Goal: Browse casually

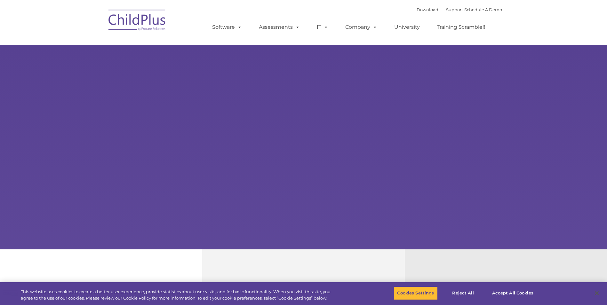
select select "MEDIUM"
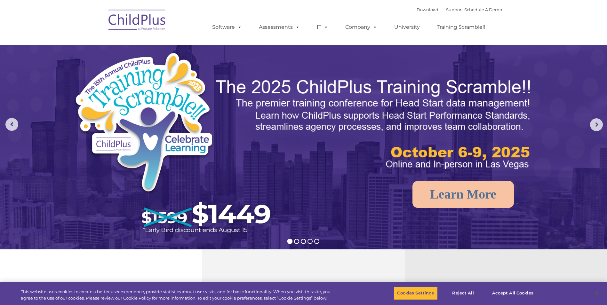
click at [138, 21] on img at bounding box center [137, 21] width 64 height 32
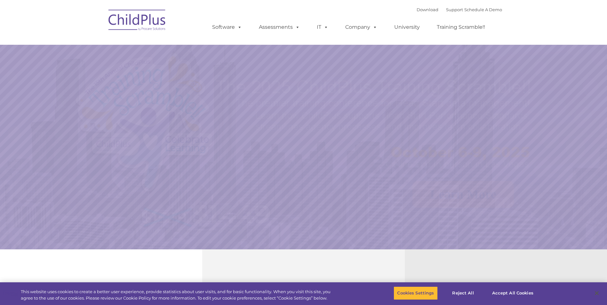
select select "MEDIUM"
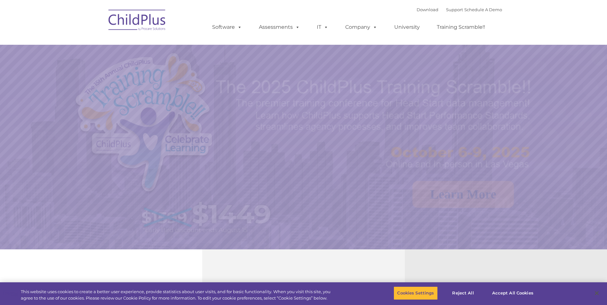
select select "MEDIUM"
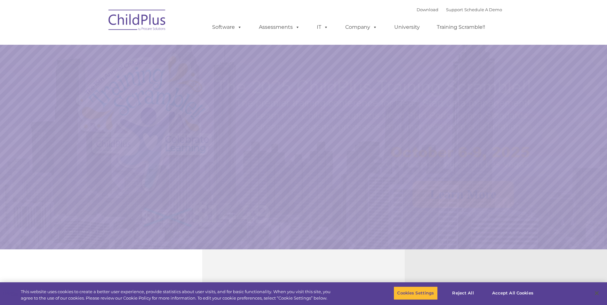
select select "MEDIUM"
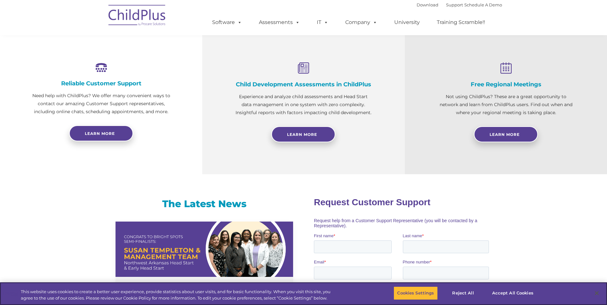
scroll to position [207, 0]
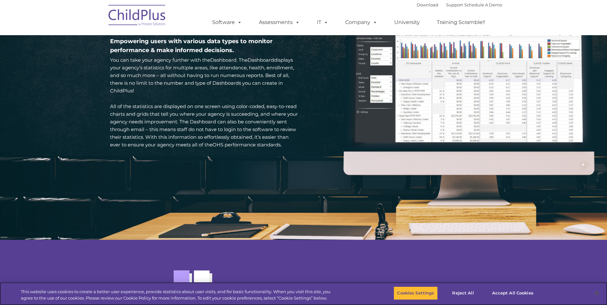
scroll to position [938, 0]
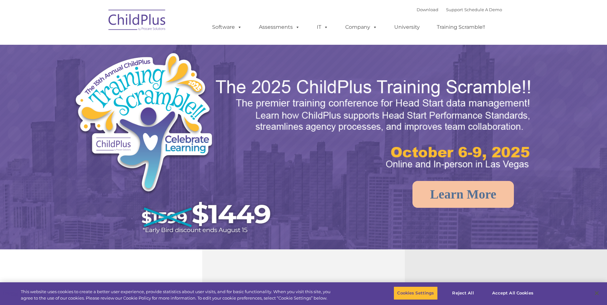
select select "MEDIUM"
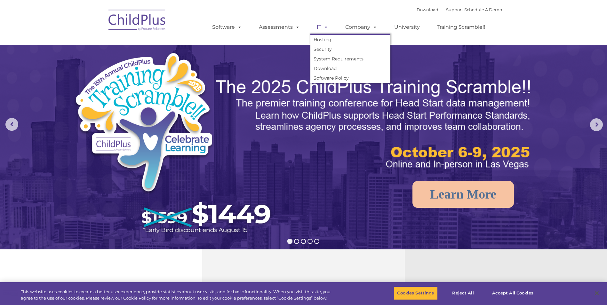
click at [322, 26] on span at bounding box center [325, 27] width 7 height 6
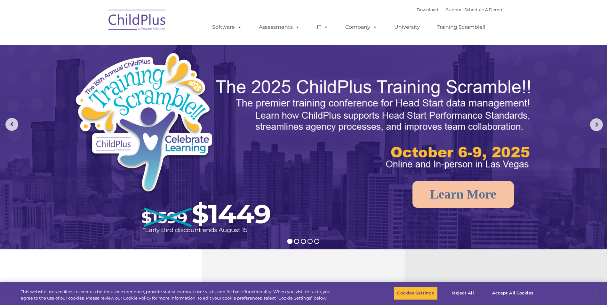
click at [322, 26] on span at bounding box center [325, 27] width 7 height 6
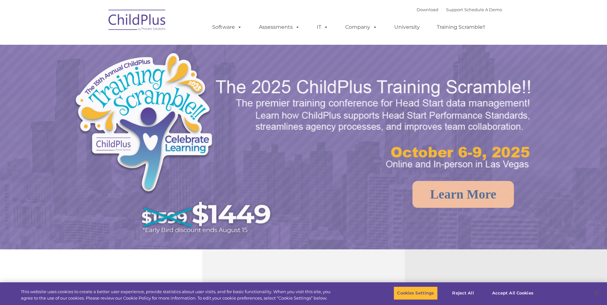
select select "MEDIUM"
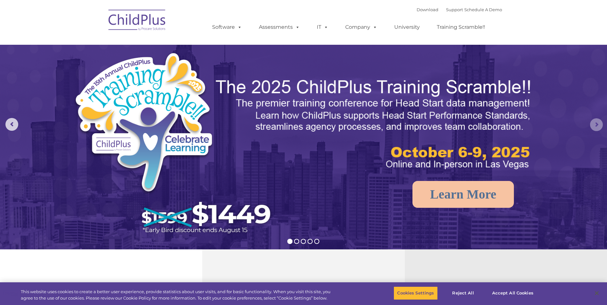
click at [593, 124] on rs-arrow at bounding box center [597, 124] width 13 height 13
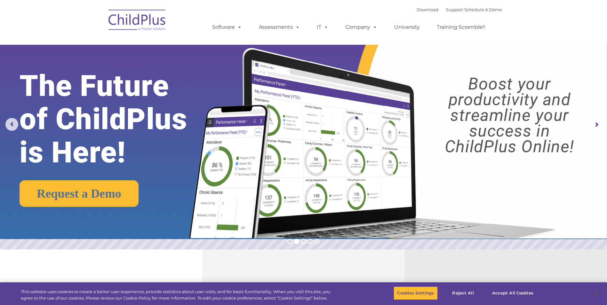
click at [593, 124] on rs-arrow at bounding box center [597, 124] width 13 height 13
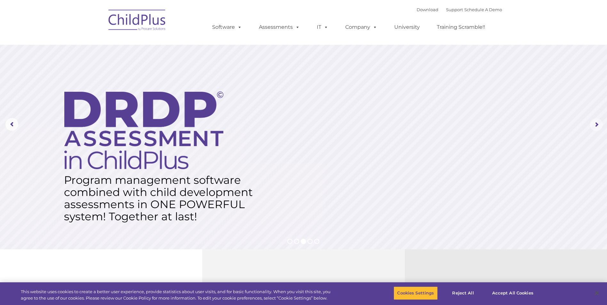
click at [593, 124] on rs-arrow at bounding box center [597, 124] width 13 height 13
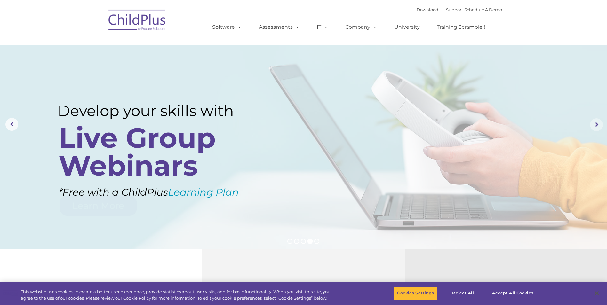
click at [593, 124] on rs-arrow at bounding box center [597, 124] width 13 height 13
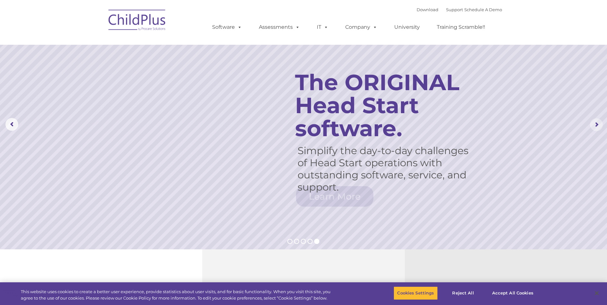
click at [593, 124] on rs-arrow at bounding box center [597, 124] width 13 height 13
